Goal: Transaction & Acquisition: Obtain resource

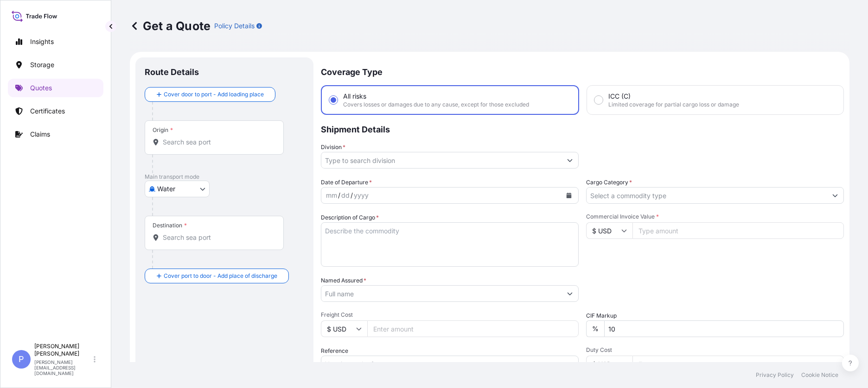
select select "Water"
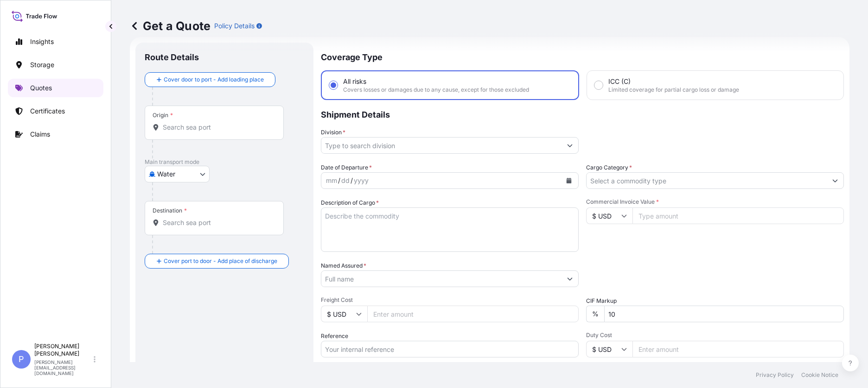
click at [59, 83] on link "Quotes" at bounding box center [55, 88] width 95 height 19
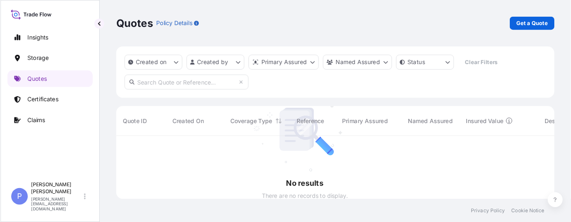
scroll to position [50, 415]
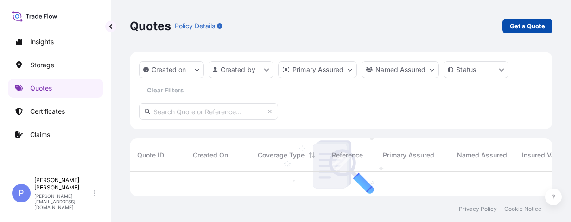
click at [526, 24] on p "Get a Quote" at bounding box center [527, 25] width 35 height 9
select select "Water"
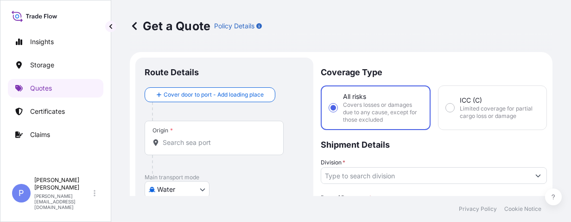
scroll to position [15, 0]
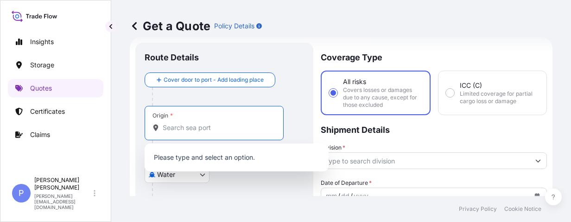
click at [173, 128] on input "Origin *" at bounding box center [217, 127] width 109 height 9
paste input "[GEOGRAPHIC_DATA]"
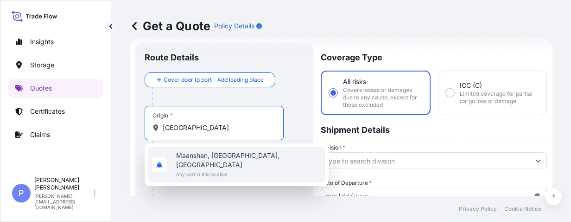
click at [205, 169] on span "Any port in this location" at bounding box center [248, 173] width 145 height 9
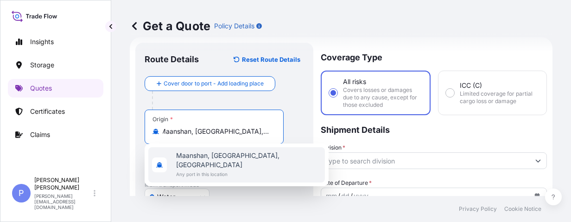
scroll to position [0, 0]
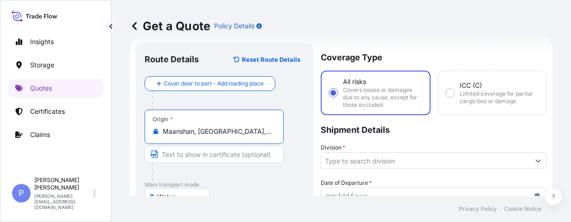
type input "Maanshan, [GEOGRAPHIC_DATA], [GEOGRAPHIC_DATA]"
click at [173, 154] on input "Text to appear on certificate" at bounding box center [214, 154] width 139 height 17
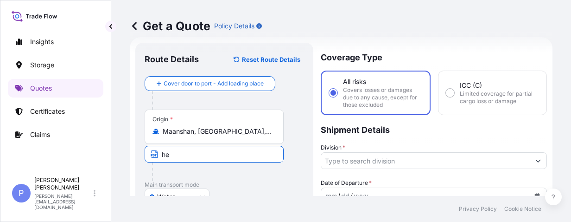
type input "h"
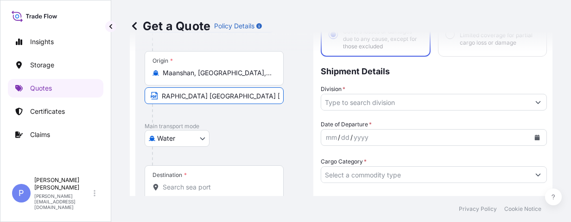
scroll to position [103, 0]
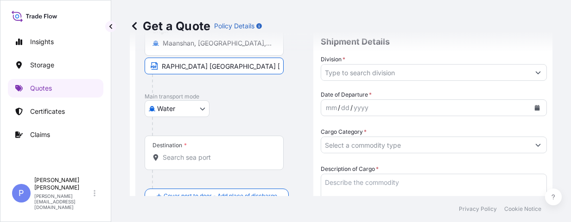
type input "[GEOGRAPHIC_DATA] [GEOGRAPHIC_DATA] [GEOGRAPHIC_DATA]"
click at [198, 159] on input "Destination *" at bounding box center [217, 157] width 109 height 9
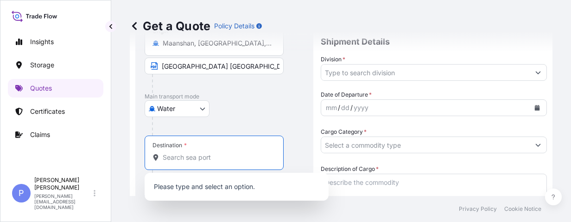
click at [170, 158] on input "Destination *" at bounding box center [217, 157] width 109 height 9
paste input "[GEOGRAPHIC_DATA]"
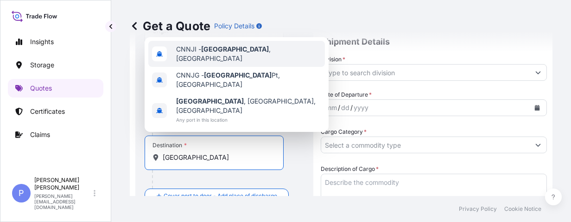
click at [248, 63] on span "CNNJI - [GEOGRAPHIC_DATA] , [GEOGRAPHIC_DATA]" at bounding box center [248, 54] width 145 height 19
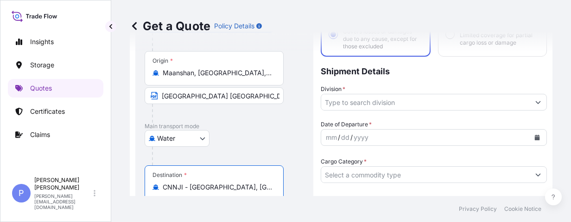
scroll to position [15, 0]
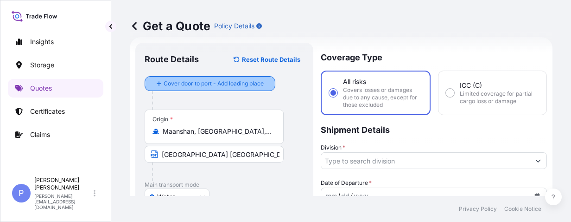
type input "CNNJI - [GEOGRAPHIC_DATA], [GEOGRAPHIC_DATA]"
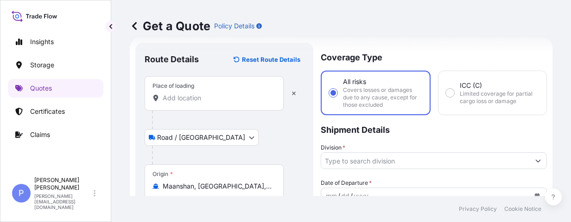
click at [190, 104] on div "Place of loading" at bounding box center [214, 93] width 139 height 34
click at [190, 102] on input "Place of loading" at bounding box center [217, 97] width 109 height 9
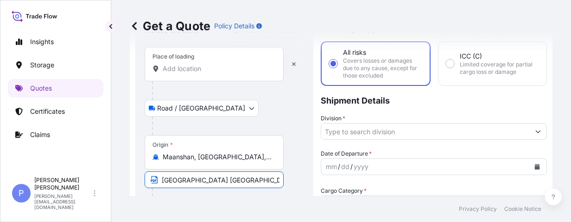
scroll to position [0, 20]
drag, startPoint x: 162, startPoint y: 178, endPoint x: 307, endPoint y: 183, distance: 145.2
click at [176, 69] on input "Place of loading" at bounding box center [217, 68] width 109 height 9
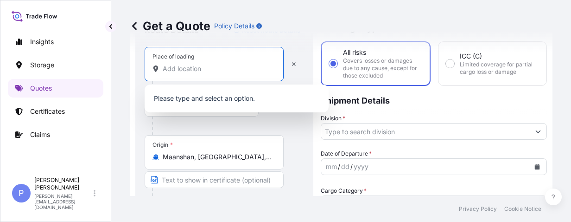
paste input "[GEOGRAPHIC_DATA] [GEOGRAPHIC_DATA] [GEOGRAPHIC_DATA]"
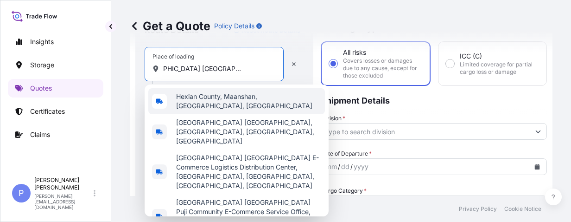
click at [212, 100] on span "Hexian County, Maanshan, [GEOGRAPHIC_DATA], [GEOGRAPHIC_DATA]" at bounding box center [248, 101] width 145 height 19
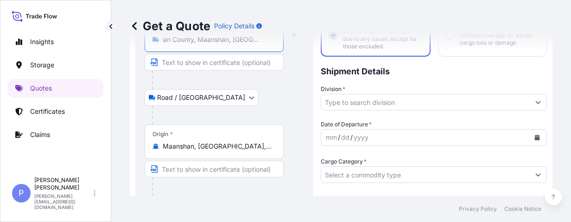
scroll to position [103, 0]
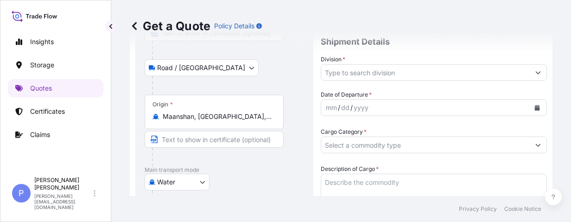
type input "Hexian County, Maanshan, [GEOGRAPHIC_DATA], [GEOGRAPHIC_DATA]"
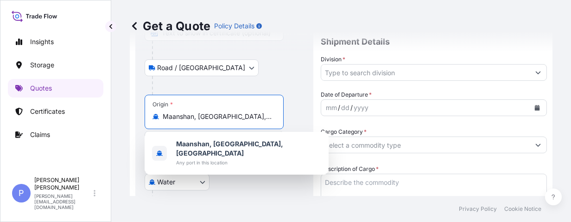
click at [248, 116] on input "Maanshan, [GEOGRAPHIC_DATA], [GEOGRAPHIC_DATA]" at bounding box center [217, 116] width 109 height 9
drag, startPoint x: 260, startPoint y: 117, endPoint x: 125, endPoint y: 110, distance: 134.6
click at [125, 110] on div "Get a Quote Policy Details Route Details Reset Route Details Place of loading […" at bounding box center [341, 98] width 460 height 196
type input "S"
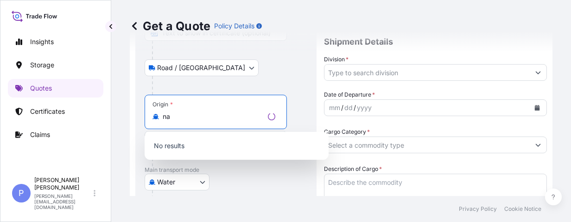
type input "n"
type input "N"
click at [177, 118] on input "Origin *" at bounding box center [217, 116] width 109 height 9
paste input "[GEOGRAPHIC_DATA]"
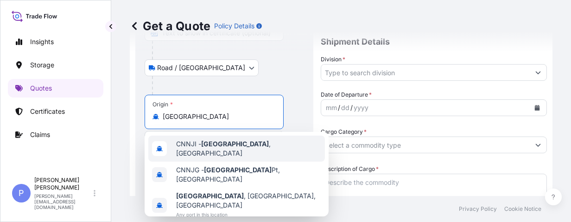
click at [192, 140] on div "CNNJI - [GEOGRAPHIC_DATA] , [GEOGRAPHIC_DATA]" at bounding box center [236, 148] width 177 height 26
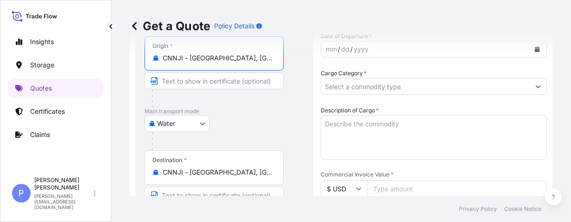
scroll to position [191, 0]
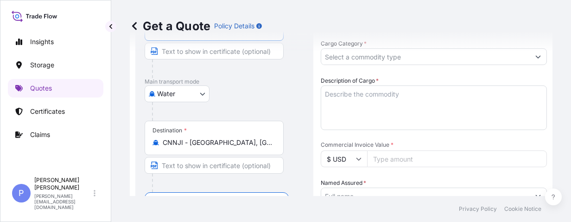
type input "CNNJI - [GEOGRAPHIC_DATA], [GEOGRAPHIC_DATA]"
click at [248, 143] on input "CNNJI - [GEOGRAPHIC_DATA], [GEOGRAPHIC_DATA]" at bounding box center [217, 142] width 109 height 9
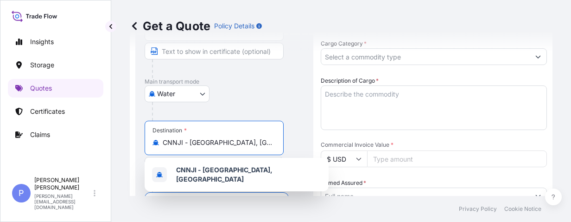
drag, startPoint x: 249, startPoint y: 143, endPoint x: 144, endPoint y: 140, distance: 105.7
click at [144, 140] on div "Route Details Reset Route Details Place of loading [GEOGRAPHIC_DATA] / [GEOGRAP…" at bounding box center [224, 186] width 178 height 640
paste input "[GEOGRAPHIC_DATA]"
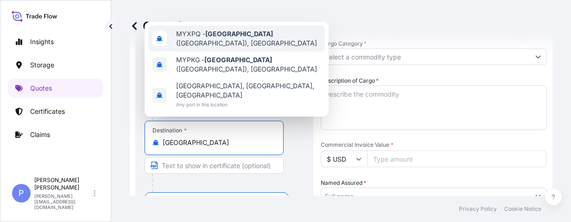
click at [247, 48] on span "MYXPQ - [GEOGRAPHIC_DATA] ([GEOGRAPHIC_DATA]), [GEOGRAPHIC_DATA]" at bounding box center [248, 38] width 145 height 19
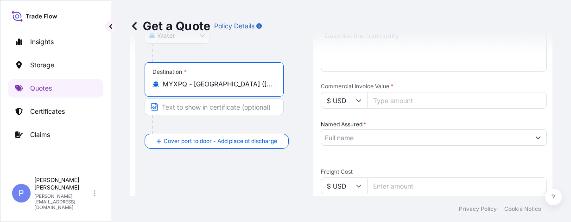
scroll to position [279, 0]
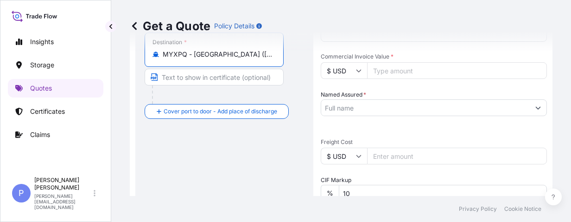
type input "MYXPQ - [GEOGRAPHIC_DATA] ([GEOGRAPHIC_DATA]), [GEOGRAPHIC_DATA]"
click at [174, 76] on input "Text to appear on certificate" at bounding box center [214, 77] width 139 height 17
paste input "[GEOGRAPHIC_DATA]"
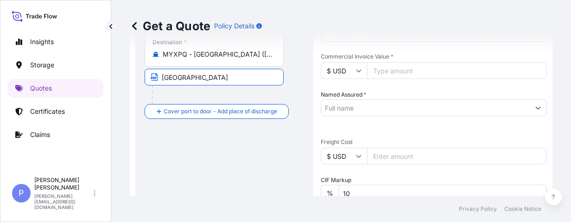
type input "[GEOGRAPHIC_DATA]"
click at [208, 94] on div at bounding box center [218, 94] width 132 height 19
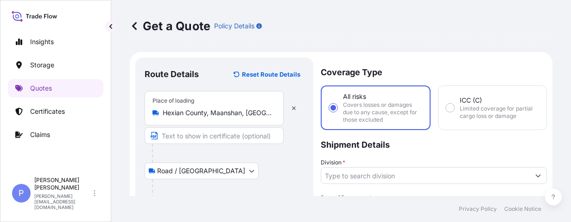
scroll to position [58, 0]
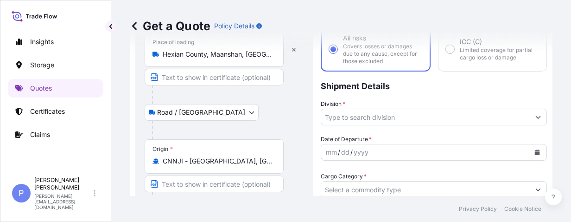
click at [299, 108] on div "Road / [GEOGRAPHIC_DATA] / Inland" at bounding box center [224, 112] width 159 height 17
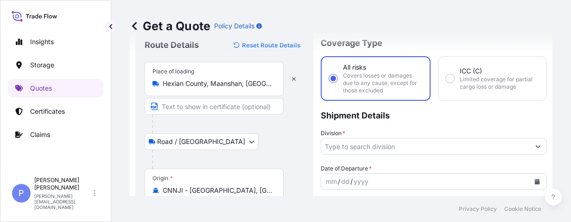
scroll to position [88, 0]
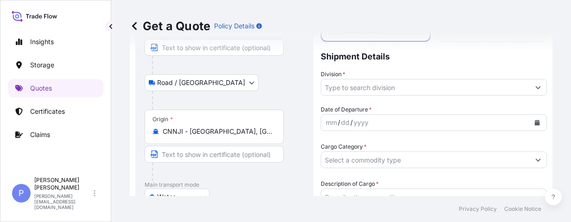
click at [452, 66] on p "Shipment Details" at bounding box center [434, 56] width 226 height 28
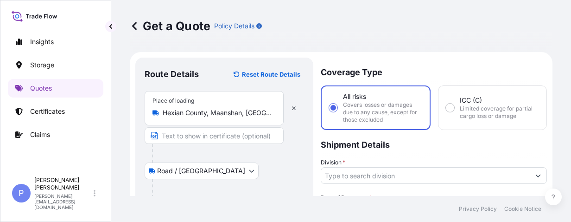
scroll to position [58, 0]
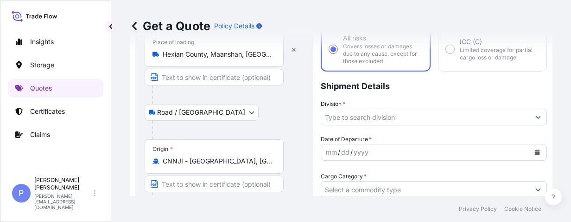
click at [455, 118] on input "Division *" at bounding box center [425, 116] width 209 height 17
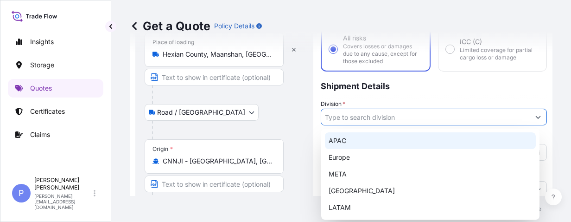
click at [383, 141] on div "APAC" at bounding box center [430, 140] width 211 height 17
type input "APAC"
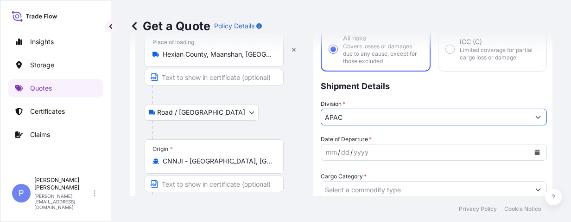
click at [383, 149] on div "mm / dd / yyyy" at bounding box center [425, 152] width 209 height 17
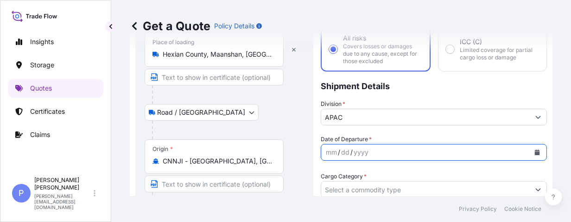
click at [530, 153] on button "Calendar" at bounding box center [537, 152] width 15 height 15
click at [535, 151] on icon "Calendar" at bounding box center [538, 152] width 6 height 6
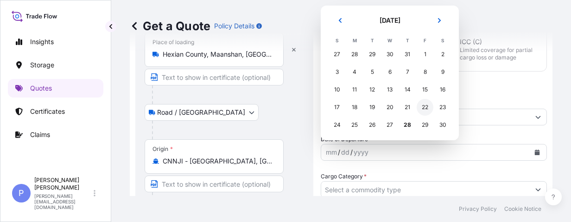
click at [427, 104] on div "22" at bounding box center [425, 107] width 17 height 17
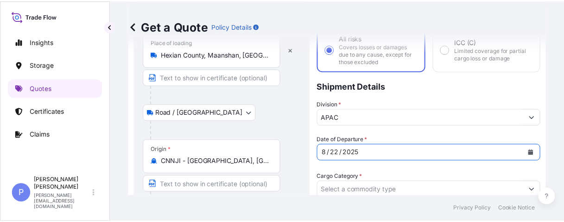
scroll to position [88, 0]
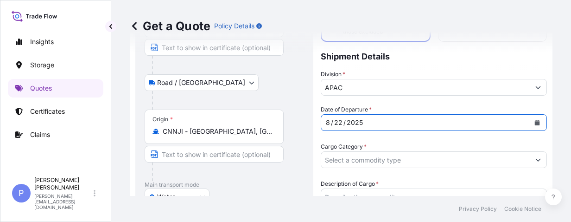
click at [394, 161] on input "Cargo Category *" at bounding box center [425, 159] width 209 height 17
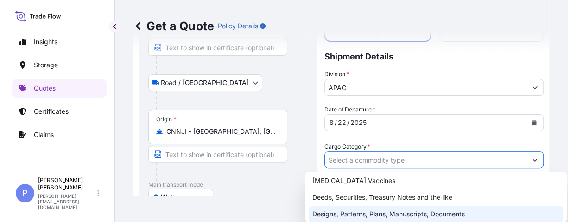
scroll to position [80, 0]
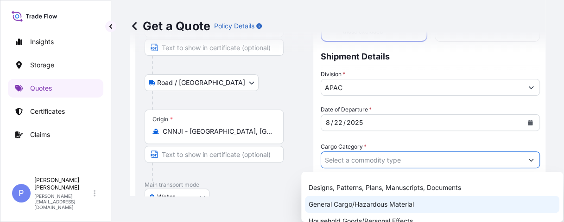
click at [427, 204] on div "General Cargo/Hazardous Material" at bounding box center [432, 204] width 255 height 17
type input "General Cargo/Hazardous Material"
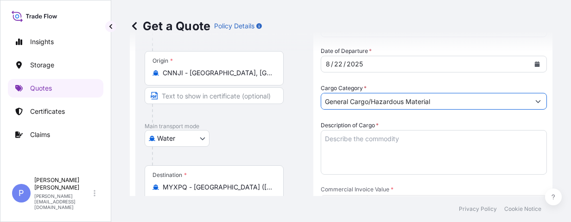
scroll to position [176, 0]
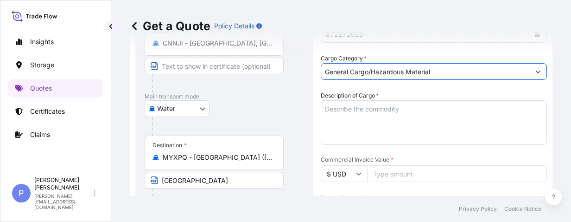
click at [374, 111] on textarea "Description of Cargo *" at bounding box center [434, 122] width 226 height 45
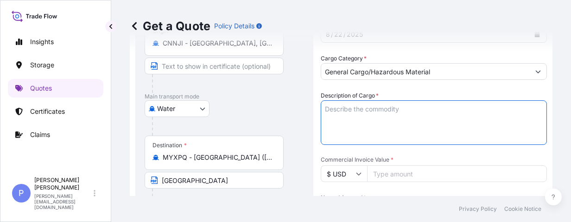
click at [339, 108] on textarea "Description of Cargo *" at bounding box center [434, 122] width 226 height 45
paste textarea "PE BALL VALVE HS CODE: 8481804090 FITTING HS CODE: 3917400000"
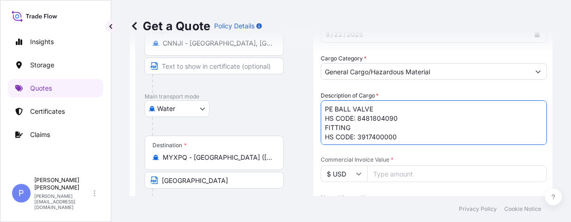
scroll to position [235, 0]
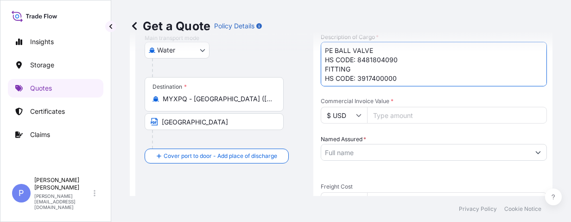
type textarea "PE BALL VALVE HS CODE: 8481804090 FITTING HS CODE: 3917400000"
click at [359, 115] on icon at bounding box center [359, 115] width 5 height 3
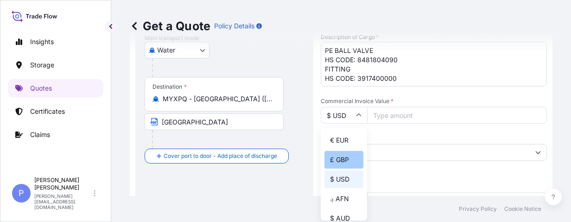
click at [342, 159] on div "£ GBP" at bounding box center [344, 160] width 39 height 18
type input "£ GBP"
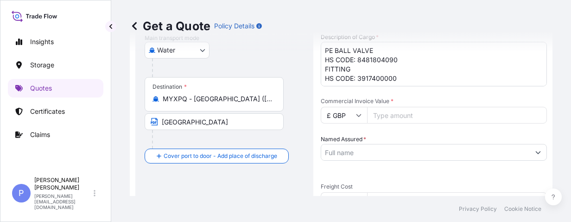
click at [415, 119] on input "Commercial Invoice Value *" at bounding box center [457, 115] width 180 height 17
type input "5"
type input "24516.09"
click at [376, 153] on input "Named Assured *" at bounding box center [425, 152] width 209 height 17
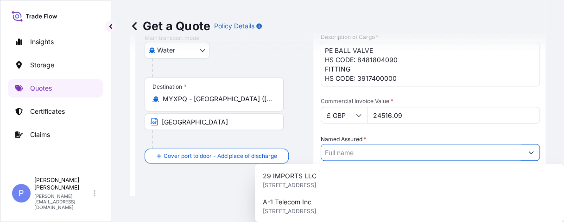
click at [368, 152] on input "Named Assured *" at bounding box center [422, 152] width 202 height 17
paste input "AVK SYNTEC (ANHUI) CO., LTD."
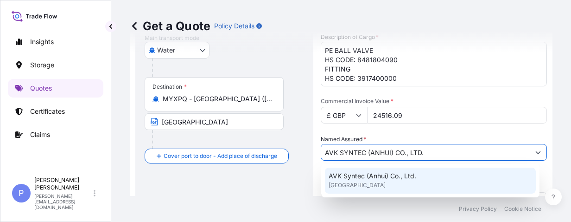
click at [358, 179] on span "AVK Syntec (Anhui) Co., Ltd." at bounding box center [373, 175] width 88 height 9
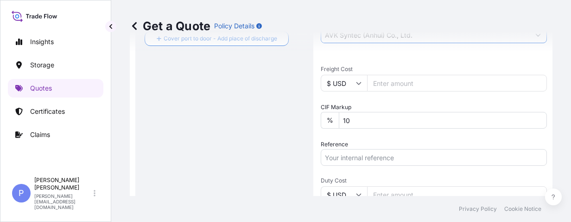
scroll to position [440, 0]
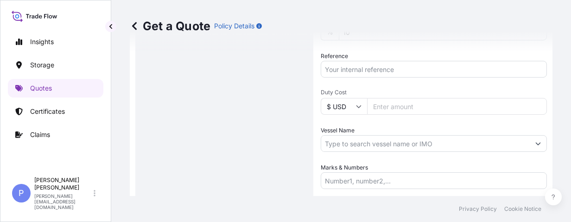
type input "AVK Syntec (Anhui) Co., Ltd."
click at [377, 144] on input "Vessel Name" at bounding box center [425, 143] width 209 height 17
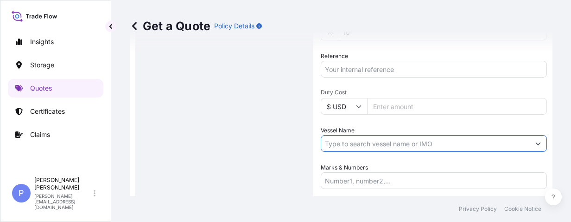
click at [380, 71] on input "Reference" at bounding box center [434, 69] width 226 height 17
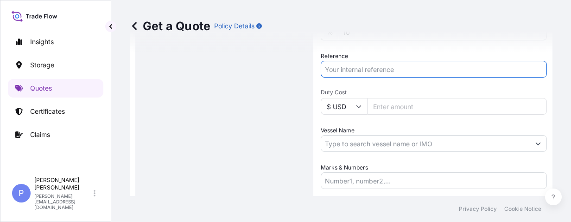
type input "c"
type input "CIN1708"
click at [381, 144] on input "Vessel Name" at bounding box center [425, 143] width 209 height 17
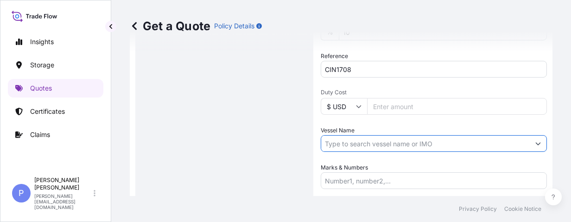
paste input "DE [PERSON_NAME]"
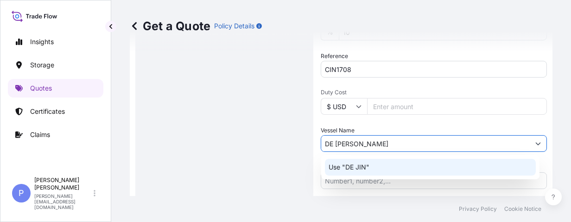
click at [368, 168] on p "Use "DE JIN"" at bounding box center [349, 166] width 41 height 9
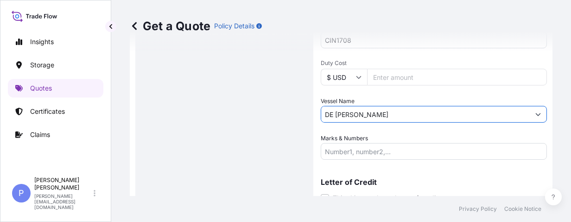
scroll to position [507, 0]
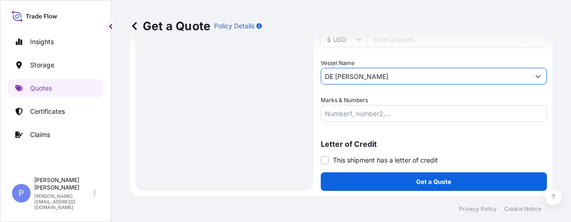
type input "DE [PERSON_NAME]"
click at [405, 109] on input "Marks & Numbers" at bounding box center [434, 113] width 226 height 17
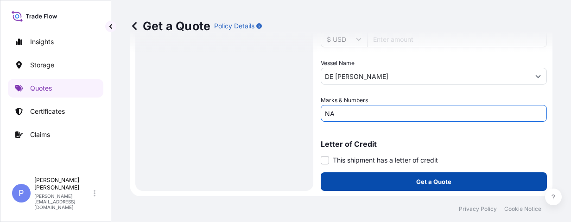
type input "NA"
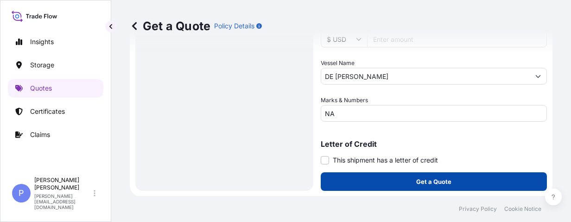
click at [401, 184] on button "Get a Quote" at bounding box center [434, 181] width 226 height 19
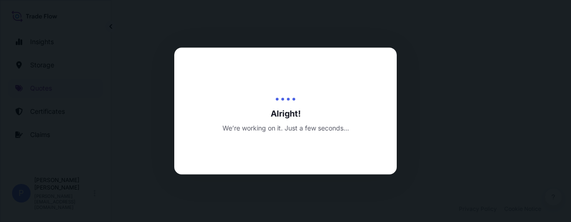
select select "Road / [GEOGRAPHIC_DATA]"
select select "Water"
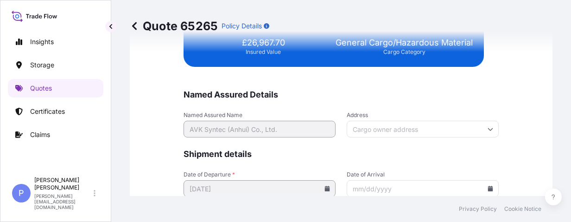
scroll to position [2449, 0]
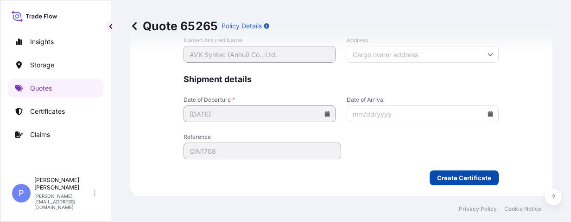
click at [469, 133] on form "Named Assured Details Named Assured Name AVK Syntec (Anhui) Co., Ltd. Address S…" at bounding box center [341, 99] width 315 height 171
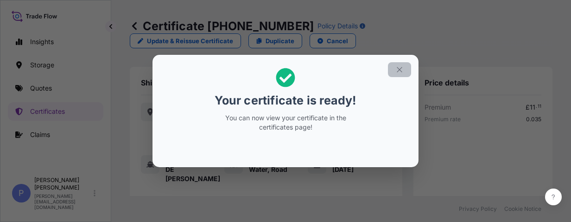
click at [401, 70] on icon "button" at bounding box center [399, 69] width 5 height 5
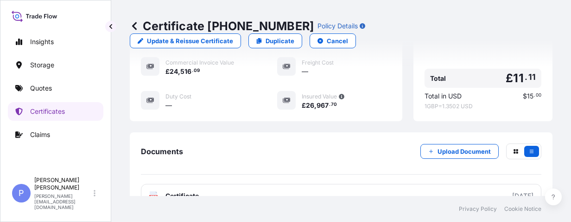
scroll to position [381, 0]
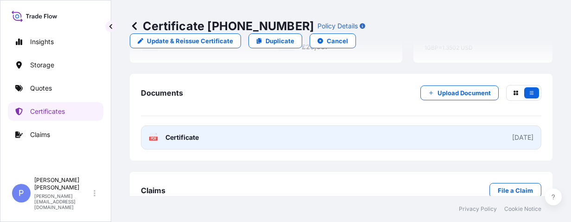
click at [465, 125] on link "PDF Certificate [DATE]" at bounding box center [341, 137] width 401 height 24
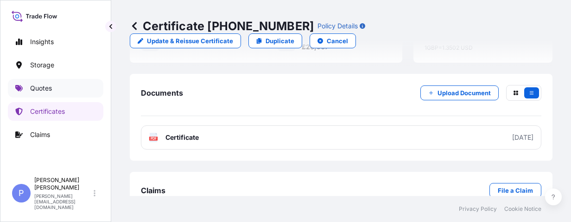
click at [45, 90] on p "Quotes" at bounding box center [41, 87] width 22 height 9
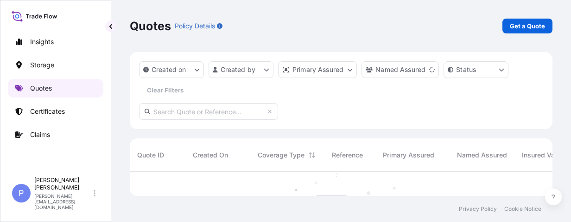
scroll to position [50, 415]
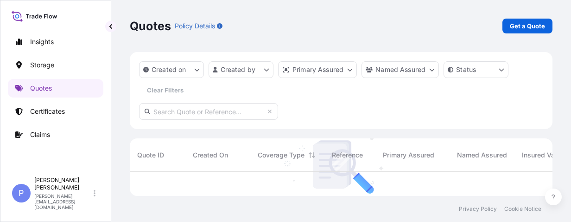
click at [350, 23] on div "Quotes Policy Details Get a Quote" at bounding box center [341, 26] width 423 height 15
click at [424, 31] on div "Quotes Policy Details Get a Quote" at bounding box center [341, 26] width 423 height 15
click at [51, 86] on p "Quotes" at bounding box center [41, 87] width 22 height 9
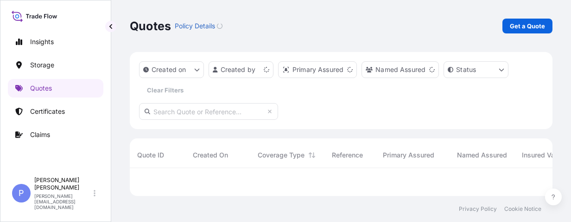
scroll to position [22, 415]
click at [516, 24] on p "Get a Quote" at bounding box center [527, 25] width 35 height 9
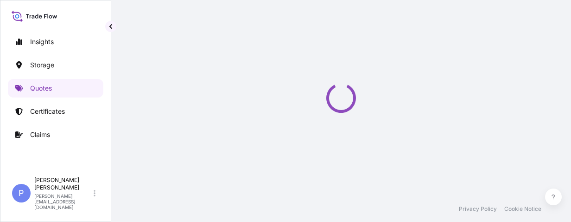
select select "Road / [GEOGRAPHIC_DATA]"
select select "Water"
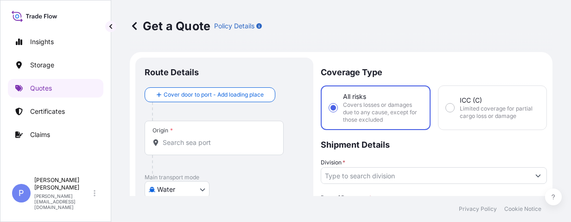
scroll to position [15, 0]
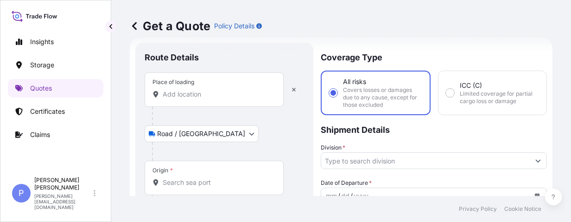
click at [200, 96] on input "Place of loading" at bounding box center [217, 93] width 109 height 9
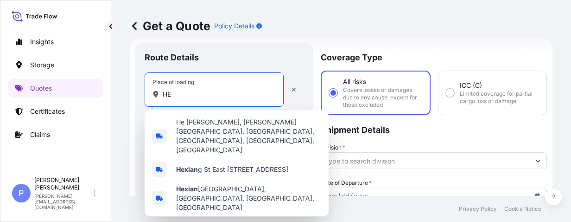
type input "H"
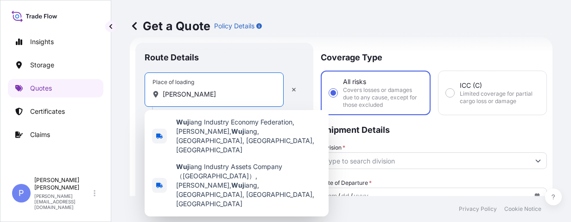
type input "W"
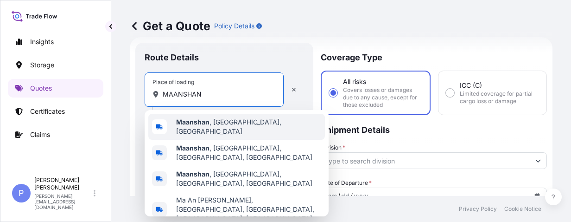
click at [215, 124] on span "Maanshan , Anhui, China" at bounding box center [248, 126] width 145 height 19
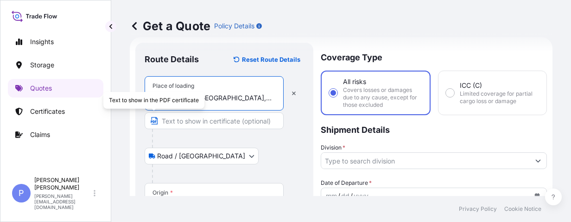
type input "Maanshan, [GEOGRAPHIC_DATA], [GEOGRAPHIC_DATA]"
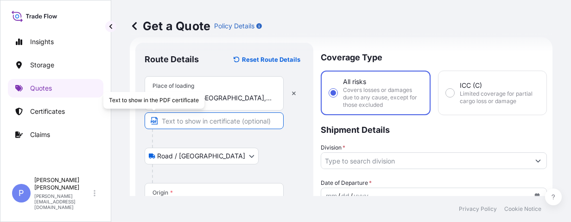
click at [177, 121] on input "Text to appear on certificate" at bounding box center [214, 120] width 139 height 17
click at [190, 121] on input "Text to appear on certificate" at bounding box center [214, 120] width 139 height 17
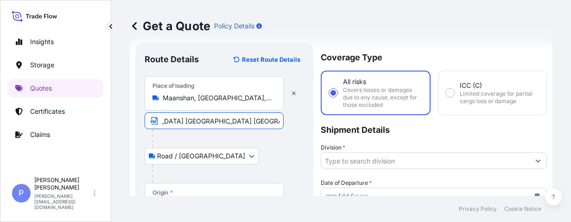
scroll to position [0, 49]
type input "WUJIANG INDUSTRY PARK HEXIAN MAANSHAN CITY"
click at [254, 143] on div at bounding box center [228, 138] width 152 height 19
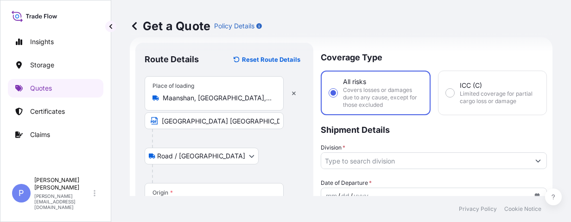
click at [254, 168] on div at bounding box center [228, 173] width 152 height 19
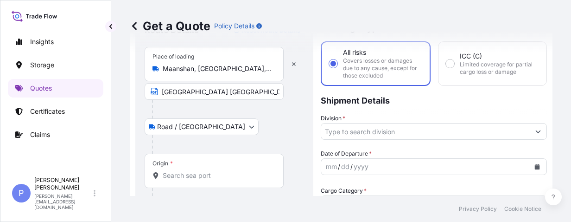
scroll to position [73, 0]
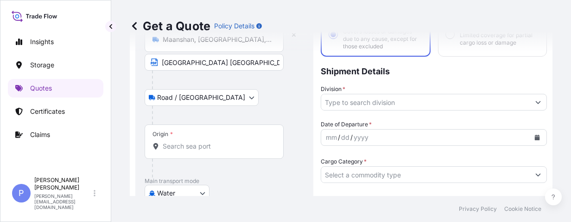
click at [185, 152] on div "Origin *" at bounding box center [214, 141] width 139 height 34
click at [185, 151] on input "Origin *" at bounding box center [217, 145] width 109 height 9
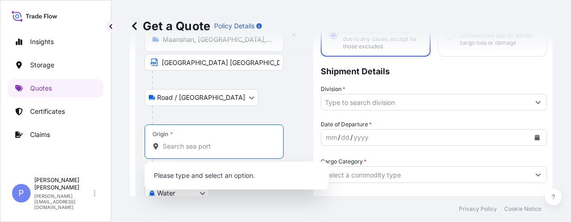
click at [195, 149] on input "Origin *" at bounding box center [217, 145] width 109 height 9
paste input "272SSHANGHAI"
drag, startPoint x: 178, startPoint y: 145, endPoint x: 155, endPoint y: 147, distance: 23.3
click at [155, 147] on div "272SSHANGHAI" at bounding box center [214, 145] width 123 height 9
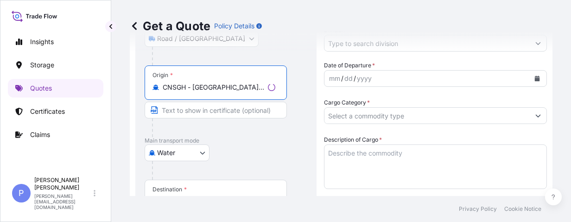
scroll to position [191, 0]
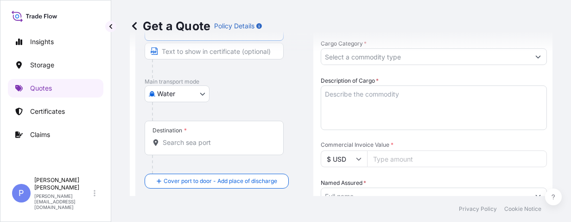
type input "CNSGH - Shanghai, China"
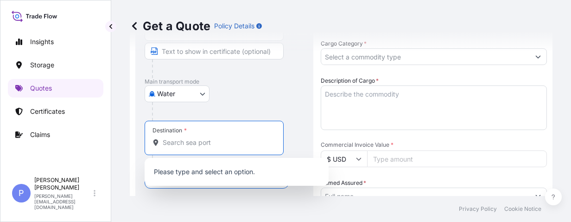
click at [203, 144] on input "Destination *" at bounding box center [217, 142] width 109 height 9
paste input "26,2025KUCHINGDSL"
drag, startPoint x: 187, startPoint y: 143, endPoint x: 126, endPoint y: 147, distance: 60.9
click at [126, 147] on div "Get a Quote Policy Details Route Details Reset Route Details Place of loading M…" at bounding box center [341, 98] width 460 height 196
click at [221, 141] on input "KUCHINGDSL" at bounding box center [214, 142] width 102 height 9
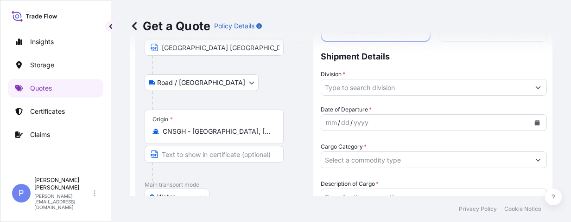
scroll to position [0, 0]
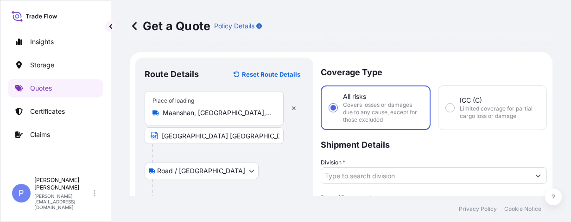
type input "MYKCH - Kuching, Sarawak, Malaysia"
click at [392, 176] on input "Division *" at bounding box center [425, 175] width 209 height 17
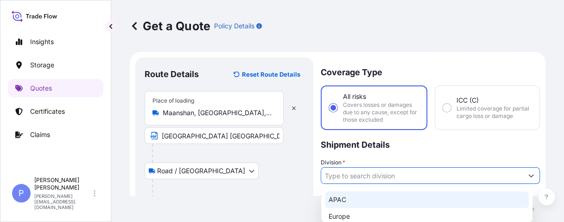
click at [388, 198] on div "APAC" at bounding box center [427, 199] width 204 height 17
type input "APAC"
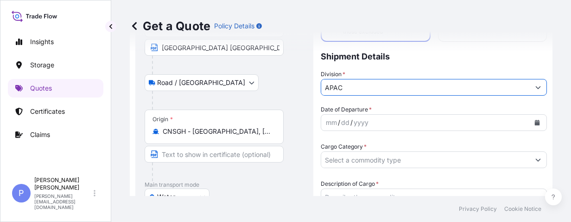
scroll to position [117, 0]
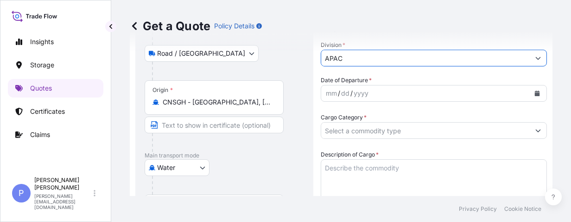
click at [371, 91] on div "mm / dd / yyyy" at bounding box center [425, 93] width 209 height 17
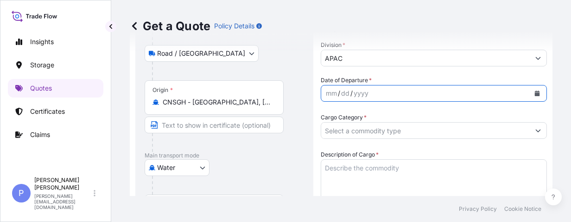
click at [535, 91] on icon "Calendar" at bounding box center [537, 93] width 5 height 6
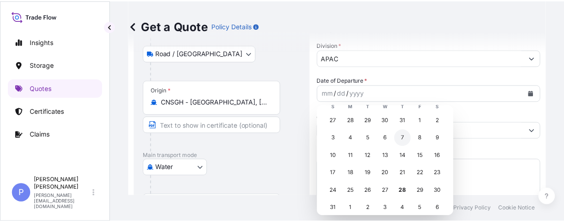
scroll to position [42, 0]
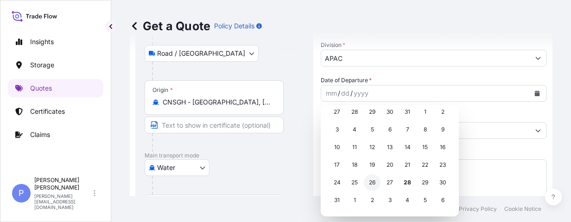
click at [369, 184] on div "26" at bounding box center [372, 182] width 17 height 17
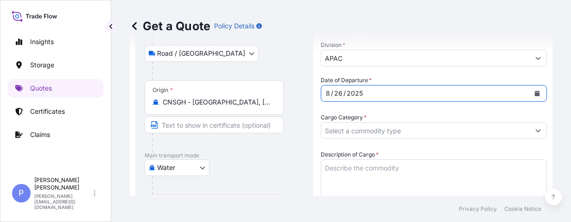
click at [373, 129] on input "Cargo Category *" at bounding box center [425, 130] width 209 height 17
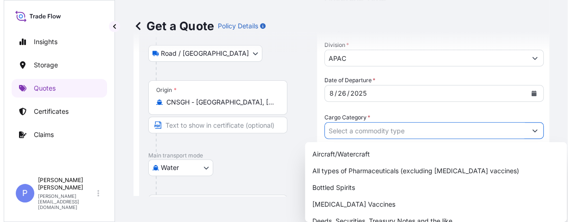
scroll to position [53, 0]
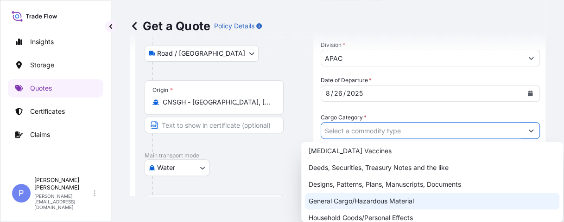
click at [373, 201] on div "General Cargo/Hazardous Material" at bounding box center [432, 200] width 255 height 17
type input "General Cargo/Hazardous Material"
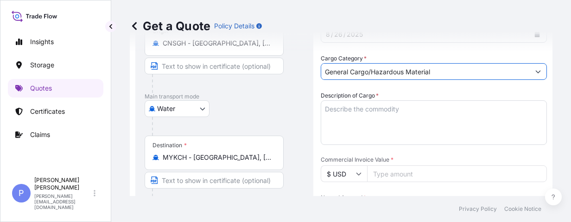
scroll to position [205, 0]
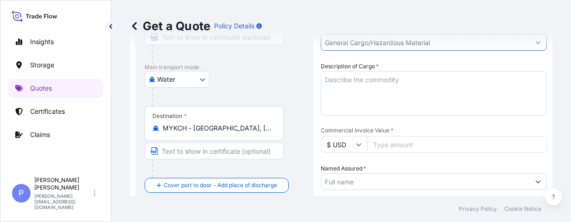
click at [345, 79] on textarea "Description of Cargo *" at bounding box center [434, 93] width 226 height 45
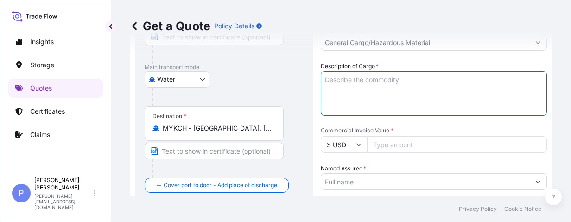
paste textarea "FITTING HS CODE: 3917400000"
type textarea "FITTING HS CODE: 3917400000"
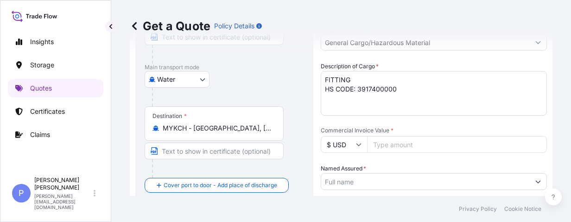
click at [359, 143] on icon at bounding box center [359, 144] width 6 height 6
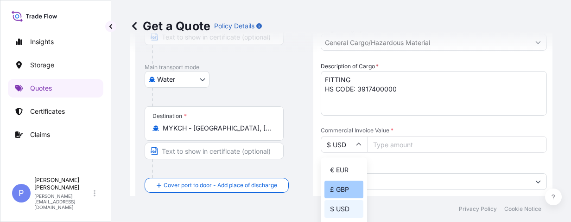
click at [347, 188] on div "£ GBP" at bounding box center [344, 189] width 39 height 18
type input "£ GBP"
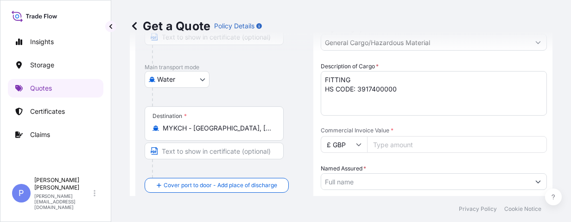
click at [395, 146] on input "Commercial Invoice Value *" at bounding box center [457, 144] width 180 height 17
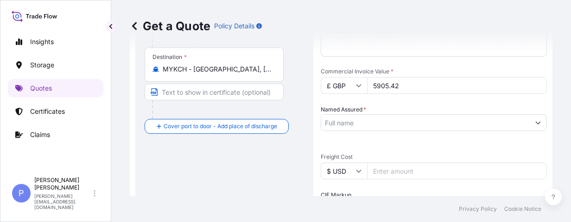
scroll to position [293, 0]
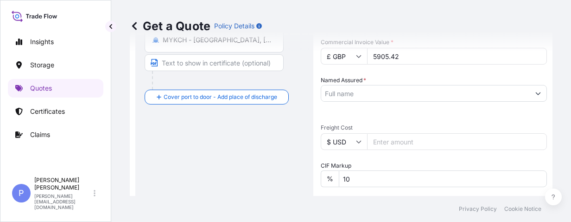
type input "5905.42"
click at [365, 94] on input "Named Assured *" at bounding box center [425, 93] width 209 height 17
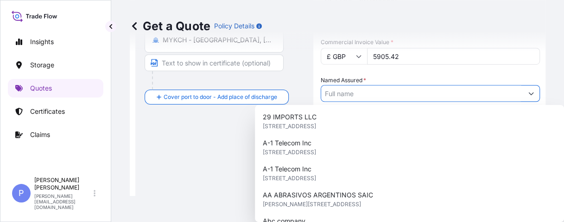
click at [348, 91] on input "Named Assured *" at bounding box center [422, 93] width 202 height 17
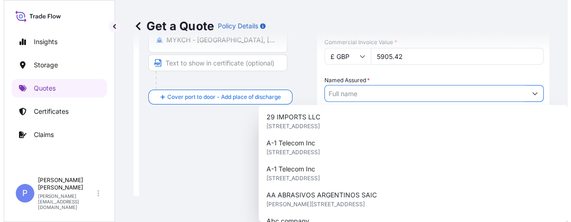
paste input "AVK Syntec (Anhui) Co., Ltd."
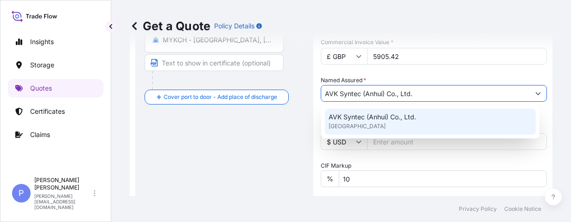
click at [368, 124] on span "[GEOGRAPHIC_DATA]" at bounding box center [357, 125] width 57 height 9
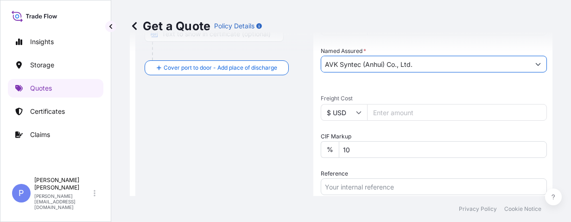
scroll to position [381, 0]
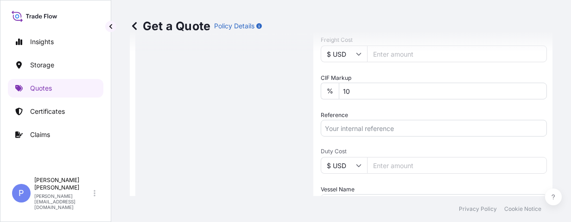
type input "AVK Syntec (Anhui) Co., Ltd."
click at [369, 131] on input "Reference" at bounding box center [434, 128] width 226 height 17
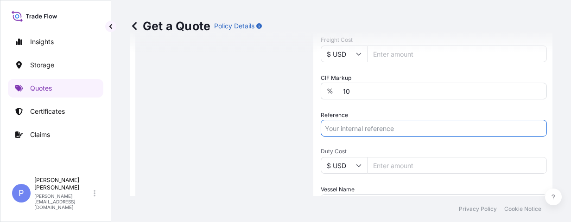
type input "c"
click at [355, 128] on input "CIN17" at bounding box center [434, 128] width 226 height 17
type input "CIN1702"
click at [389, 171] on input "Duty Cost" at bounding box center [457, 165] width 180 height 17
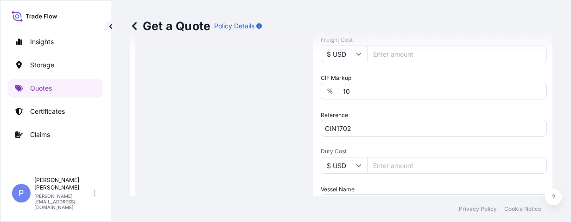
scroll to position [440, 0]
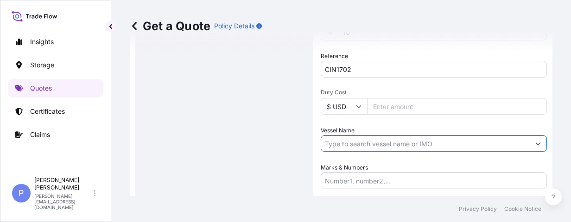
click at [344, 145] on input "Vessel Name" at bounding box center [425, 143] width 209 height 17
paste input "OCL AUSTRALIA"
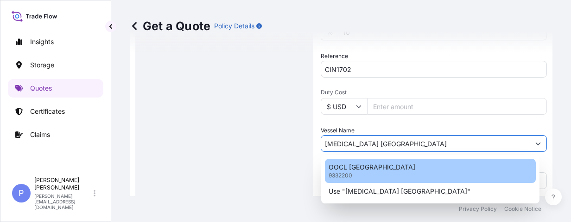
click at [421, 172] on div "OOCL AUSTRALIA 9332200" at bounding box center [430, 171] width 211 height 24
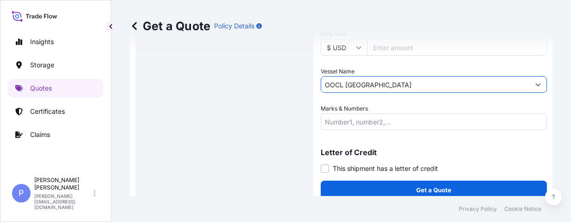
scroll to position [507, 0]
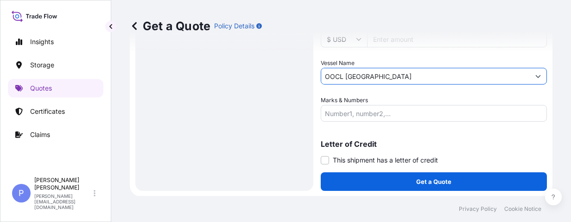
type input "OOCL AUSTRALIA"
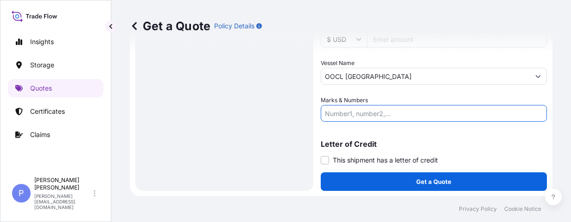
click at [442, 110] on input "Marks & Numbers" at bounding box center [434, 113] width 226 height 17
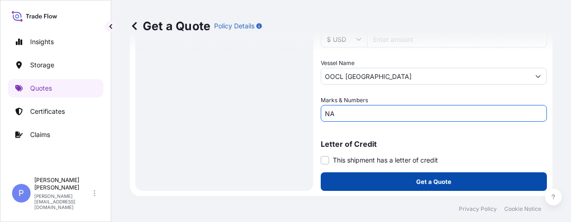
type input "NA"
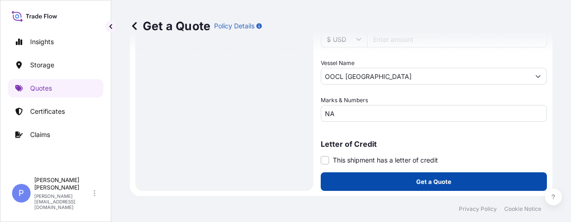
click at [424, 181] on p "Get a Quote" at bounding box center [433, 181] width 35 height 9
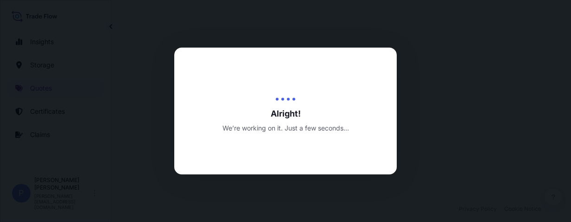
select select "Road / [GEOGRAPHIC_DATA]"
select select "Water"
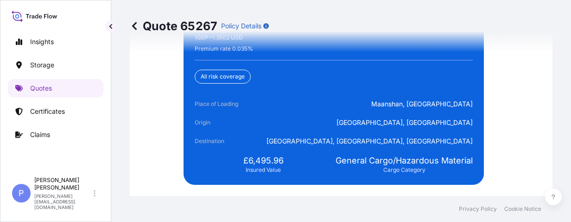
scroll to position [2449, 0]
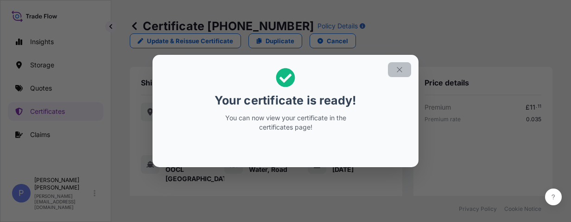
click at [398, 70] on icon "button" at bounding box center [399, 69] width 8 height 8
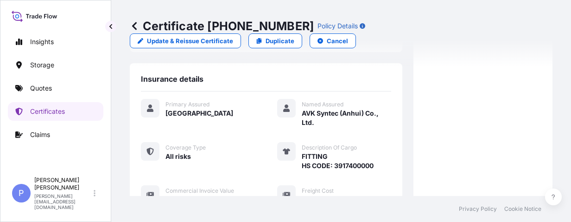
scroll to position [352, 0]
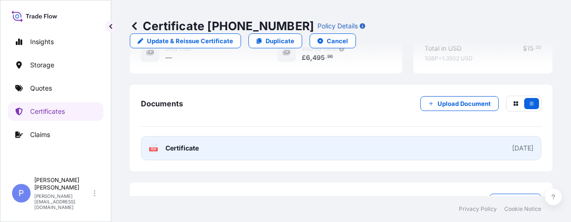
click at [258, 152] on link "PDF Certificate [DATE]" at bounding box center [341, 148] width 401 height 24
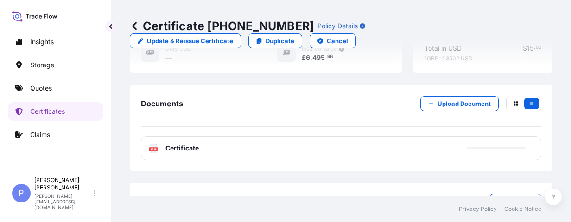
click at [285, 147] on div "PDF Certificate" at bounding box center [341, 148] width 401 height 24
